Goal: Task Accomplishment & Management: Use online tool/utility

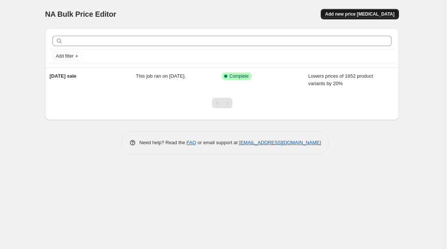
click at [343, 14] on span "Add new price [MEDICAL_DATA]" at bounding box center [359, 14] width 69 height 6
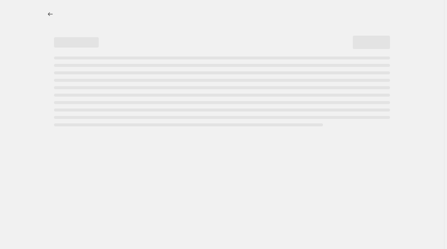
select select "percentage"
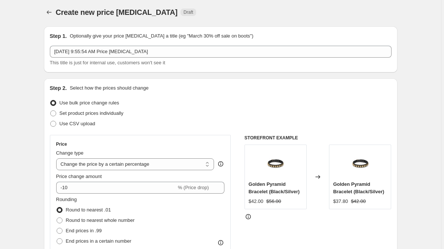
scroll to position [7, 0]
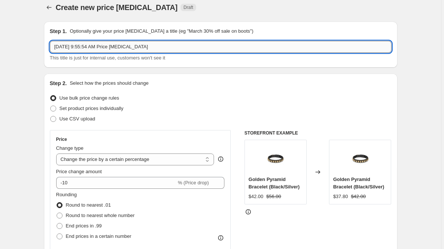
click at [118, 43] on input "[DATE] 9:55:54 AM Price [MEDICAL_DATA]" at bounding box center [221, 47] width 342 height 12
click at [118, 43] on input "Sep 9, 2025, 9:55:54 AM Price change job" at bounding box center [221, 47] width 342 height 12
type input "r"
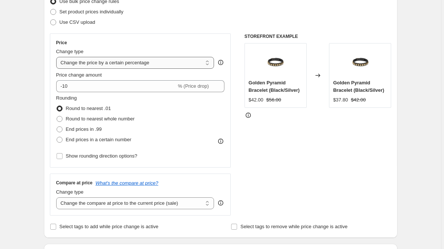
scroll to position [106, 0]
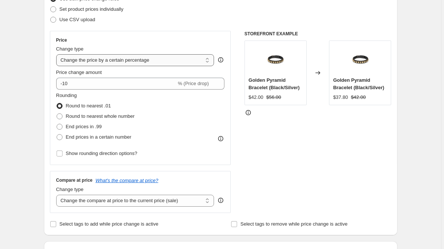
type input "post labor day sale"
click at [131, 62] on select "Change the price to a certain amount Change the price by a certain amount Chang…" at bounding box center [135, 60] width 158 height 12
select select "ecap"
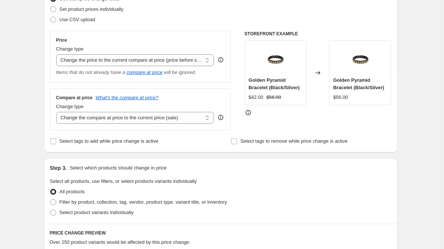
click at [55, 91] on div "Compare at price What's the compare at price? Change type Change the compare at…" at bounding box center [140, 110] width 181 height 42
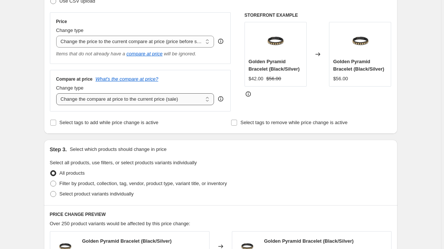
scroll to position [125, 0]
click at [177, 98] on select "Change the compare at price to the current price (sale) Change the compare at p…" at bounding box center [135, 99] width 158 height 12
select select "remove"
click at [205, 115] on div "Step 2. Select how the prices should change Use bulk price change rules Set pro…" at bounding box center [221, 44] width 342 height 166
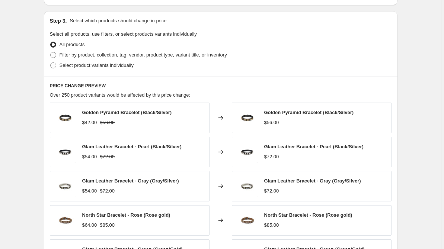
scroll to position [254, 0]
click at [90, 53] on span "Filter by product, collection, tag, vendor, product type, variant title, or inv…" at bounding box center [144, 55] width 168 height 6
click at [51, 52] on input "Filter by product, collection, tag, vendor, product type, variant title, or inv…" at bounding box center [50, 52] width 0 height 0
radio input "true"
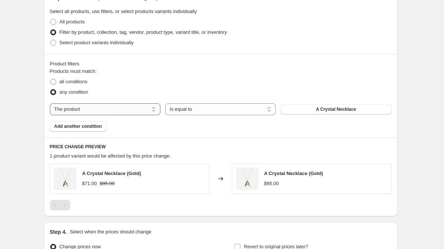
scroll to position [278, 0]
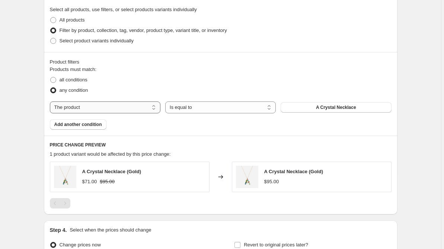
click at [151, 107] on select "The product The product's collection The product's tag The product's vendor The…" at bounding box center [105, 108] width 111 height 12
select select "product_status"
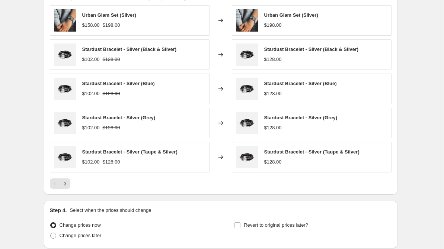
scroll to position [496, 0]
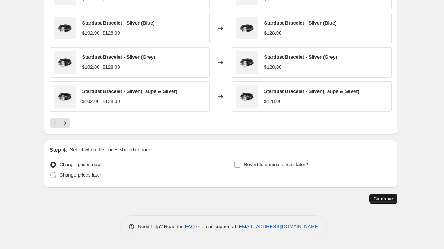
click at [379, 200] on span "Continue" at bounding box center [383, 199] width 19 height 6
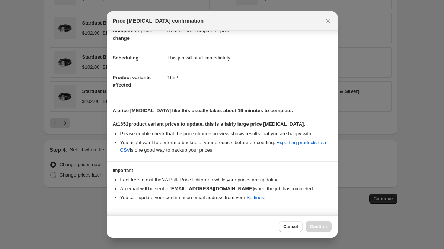
scroll to position [59, 0]
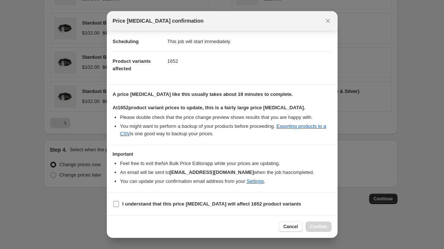
click at [138, 203] on b "I understand that this price change job will affect 1652 product variants" at bounding box center [211, 204] width 179 height 6
click at [119, 203] on input "I understand that this price change job will affect 1652 product variants" at bounding box center [116, 204] width 6 height 6
checkbox input "true"
click at [323, 226] on span "Confirm" at bounding box center [318, 227] width 17 height 6
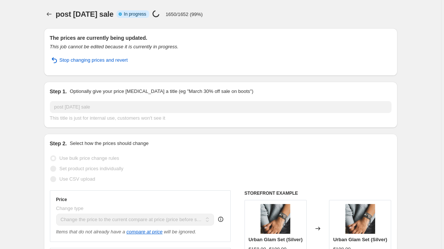
select select "ecap"
select select "remove"
select select "product_status"
